Goal: Navigation & Orientation: Go to known website

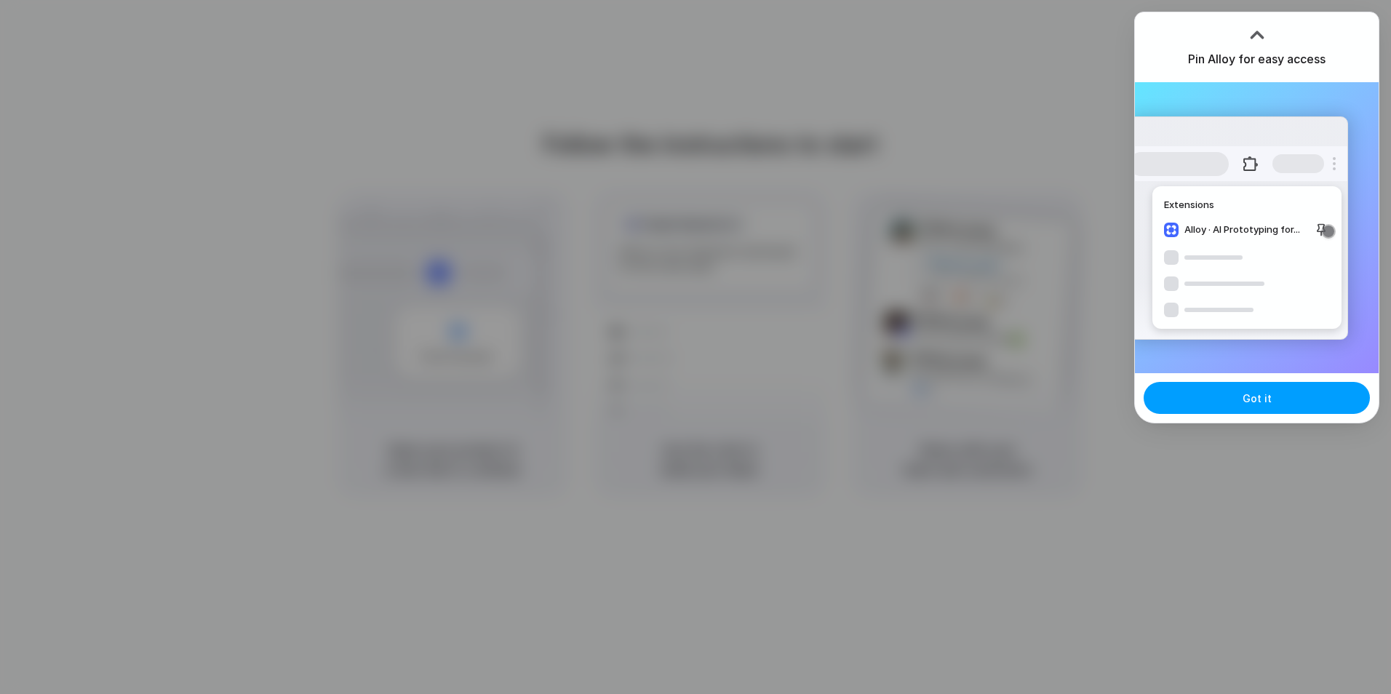
click at [1234, 399] on button "Got it" at bounding box center [1256, 398] width 226 height 32
